Goal: Ask a question

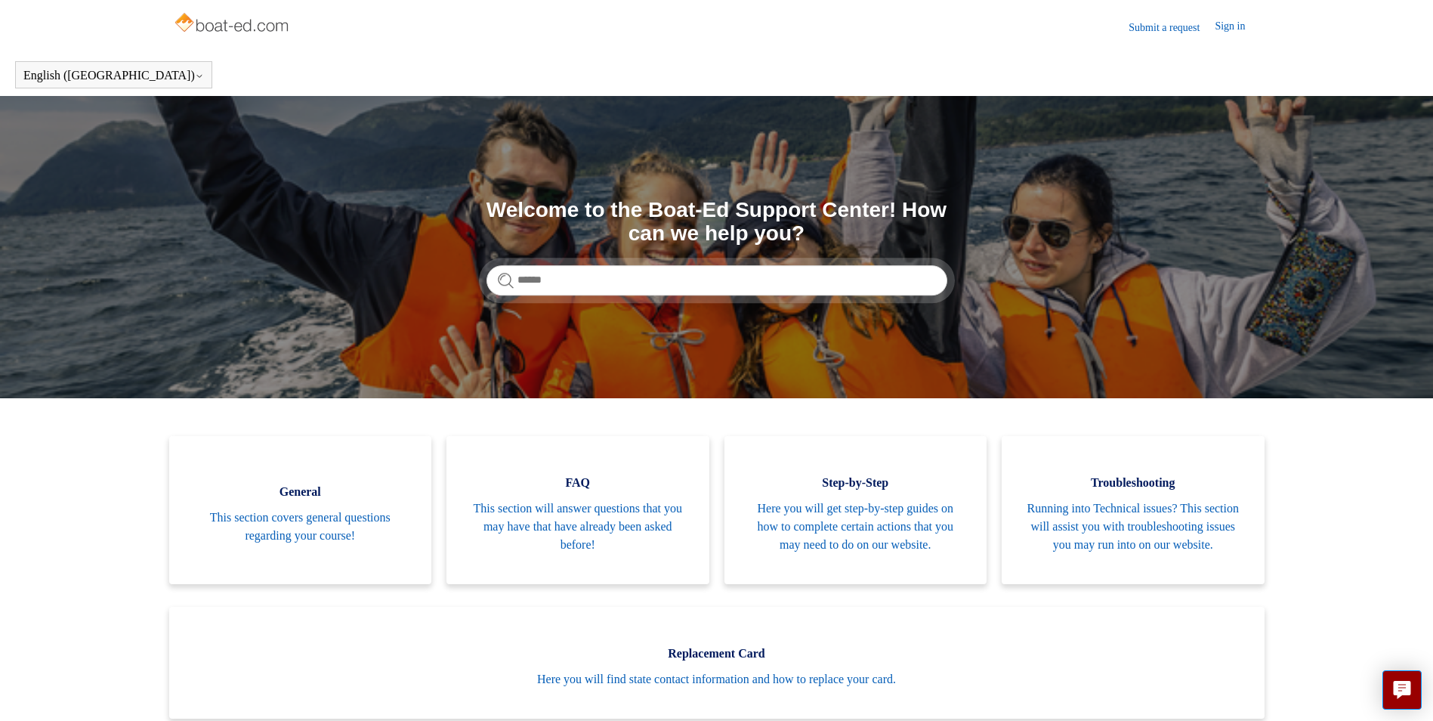
click at [1155, 26] on link "Submit a request" at bounding box center [1172, 28] width 86 height 16
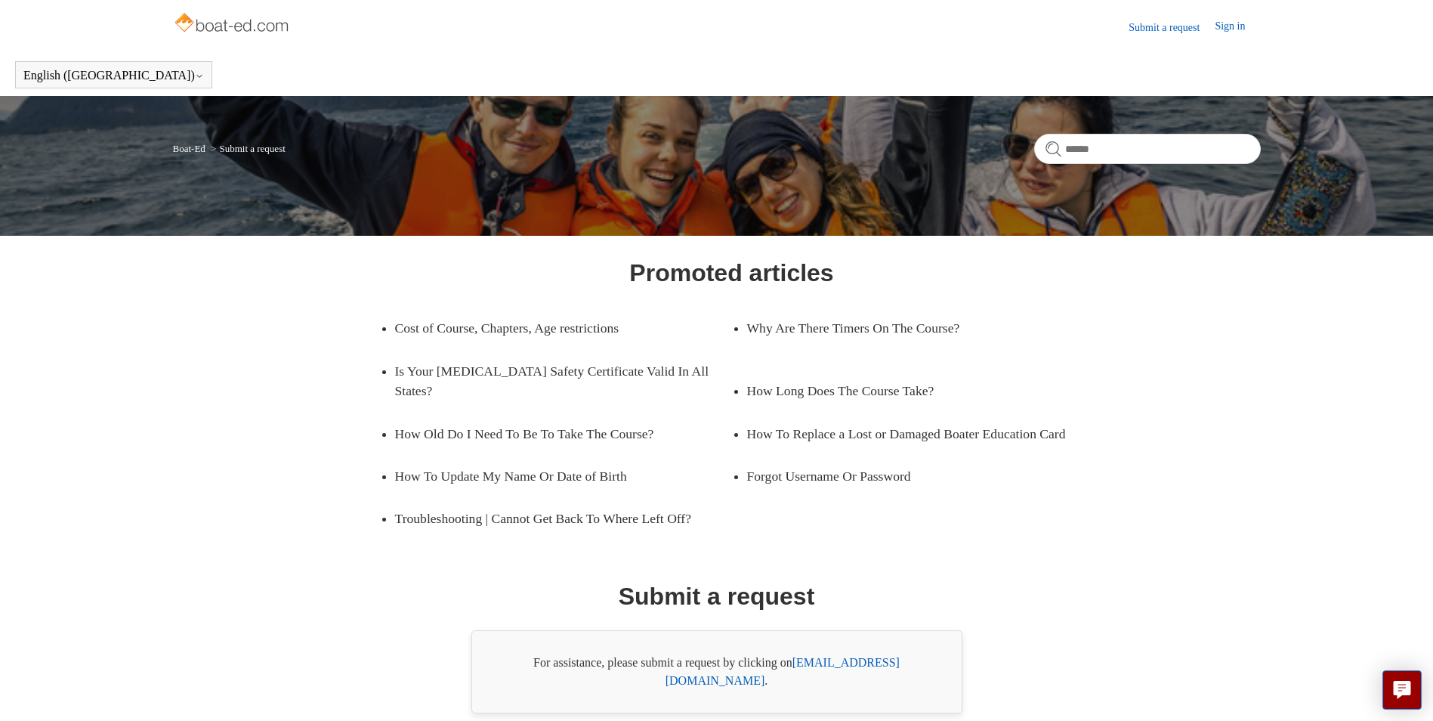
scroll to position [54, 0]
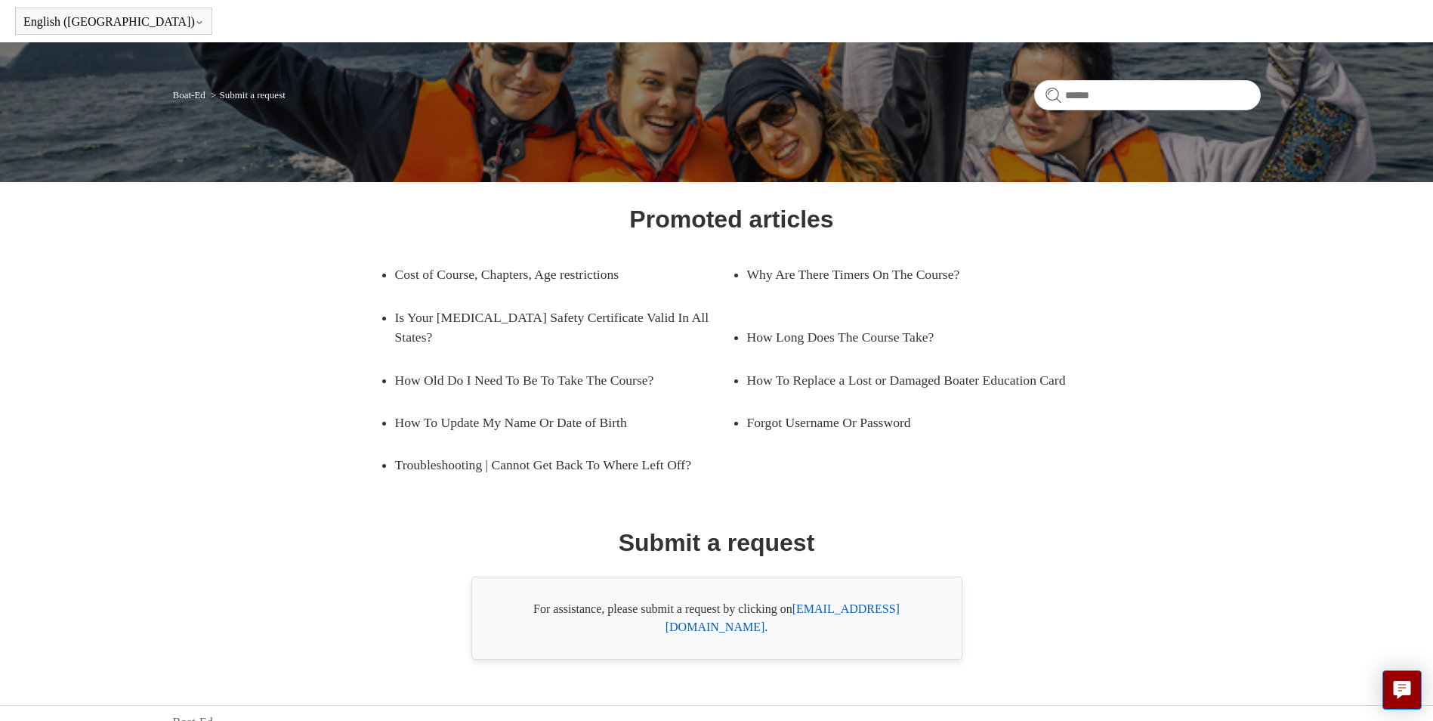
click at [867, 606] on link "[EMAIL_ADDRESS][DOMAIN_NAME]" at bounding box center [783, 617] width 234 height 31
click at [944, 532] on div "Promoted articles Cost of Course, Chapters, Age restrictions Why Are There Time…" at bounding box center [716, 430] width 979 height 459
